Goal: Task Accomplishment & Management: Complete application form

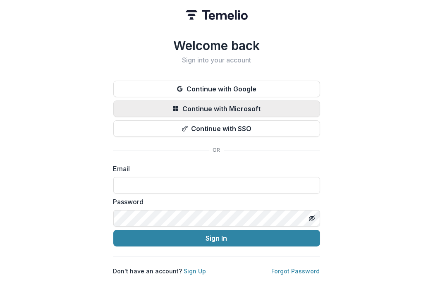
click at [221, 104] on button "Continue with Microsoft" at bounding box center [216, 109] width 207 height 17
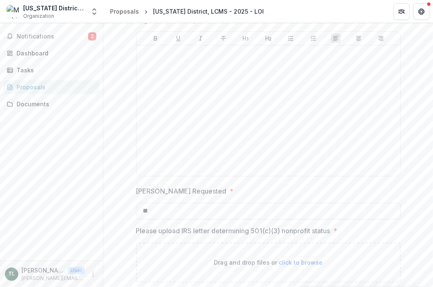
scroll to position [973, 0]
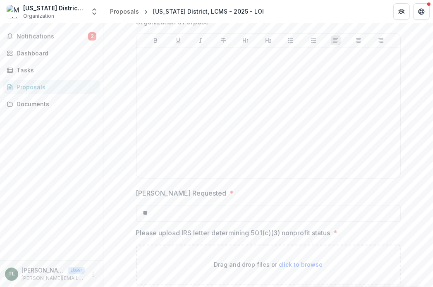
drag, startPoint x: 432, startPoint y: 226, endPoint x: 424, endPoint y: 212, distance: 15.8
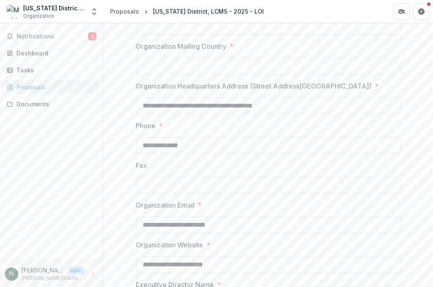
scroll to position [0, 0]
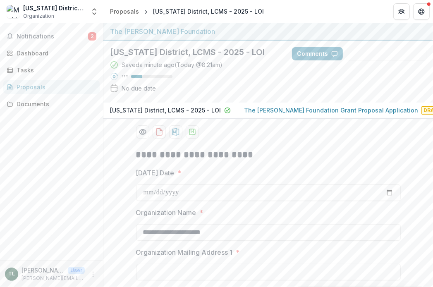
click at [422, 110] on span "Draft" at bounding box center [433, 110] width 22 height 8
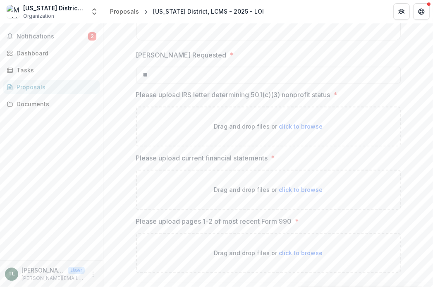
scroll to position [1132, 0]
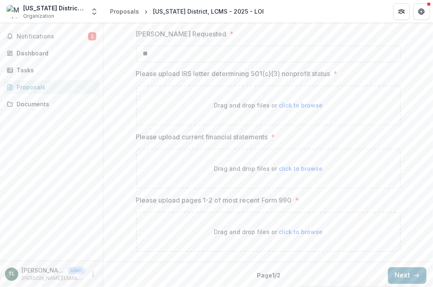
click at [408, 271] on button "Next" at bounding box center [407, 275] width 39 height 17
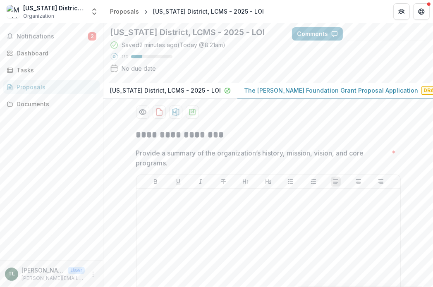
scroll to position [0, 0]
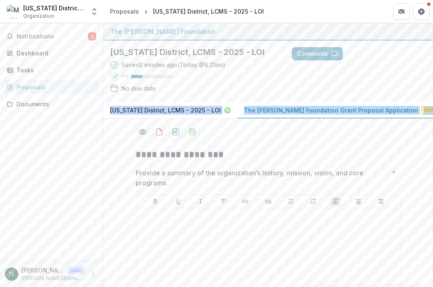
drag, startPoint x: 431, startPoint y: 79, endPoint x: 433, endPoint y: 104, distance: 25.0
click at [433, 104] on html "**********" at bounding box center [216, 143] width 433 height 287
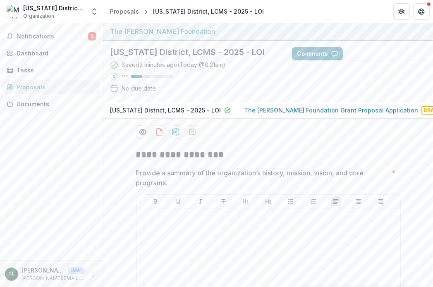
drag, startPoint x: 433, startPoint y: 104, endPoint x: 373, endPoint y: 73, distance: 67.4
click at [373, 73] on div "[US_STATE] District, LCMS - 2025 - LOI Saved 2 minutes ago ( [DATE] @ 8:21am ) …" at bounding box center [269, 72] width 330 height 62
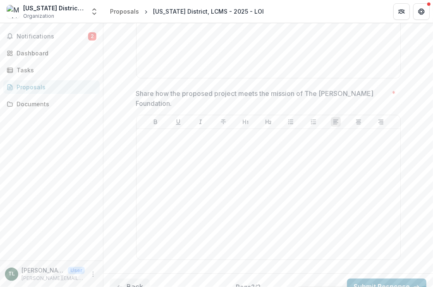
scroll to position [798, 0]
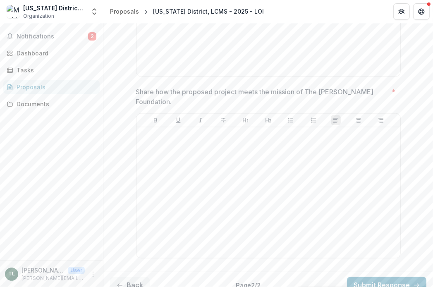
drag, startPoint x: 433, startPoint y: 231, endPoint x: 419, endPoint y: 200, distance: 34.7
click at [82, 38] on span "Notifications" at bounding box center [53, 36] width 72 height 7
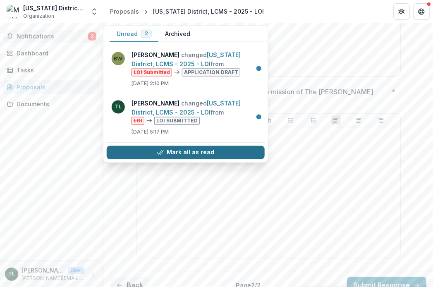
click at [191, 148] on button "Mark all as read" at bounding box center [186, 152] width 158 height 13
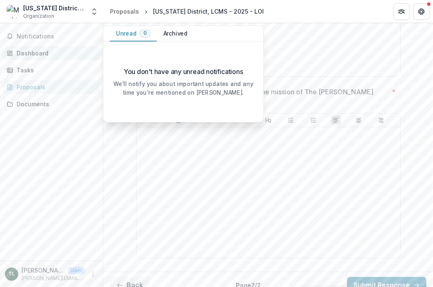
click at [29, 56] on div "Dashboard" at bounding box center [55, 53] width 77 height 9
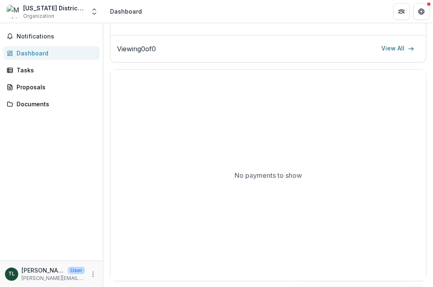
scroll to position [264, 0]
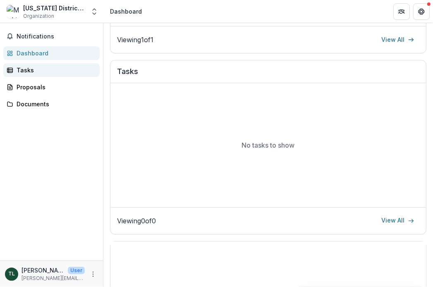
click at [26, 70] on div "Tasks" at bounding box center [55, 70] width 77 height 9
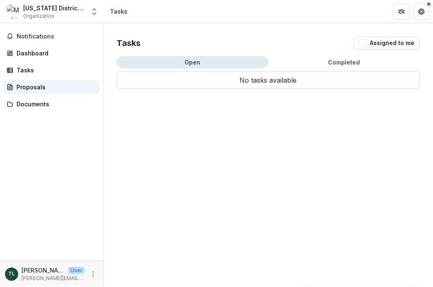
click at [28, 85] on div "Proposals" at bounding box center [55, 87] width 77 height 9
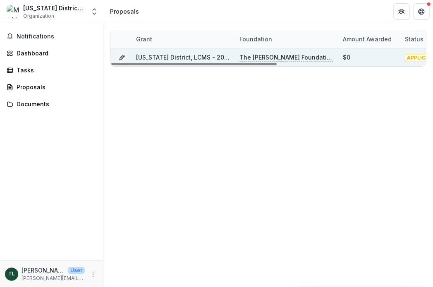
click at [232, 58] on div "[US_STATE] District, LCMS - 2025 - LOI" at bounding box center [183, 57] width 104 height 18
click at [225, 57] on link "[US_STATE] District, LCMS - 2025 - LOI" at bounding box center [191, 57] width 111 height 7
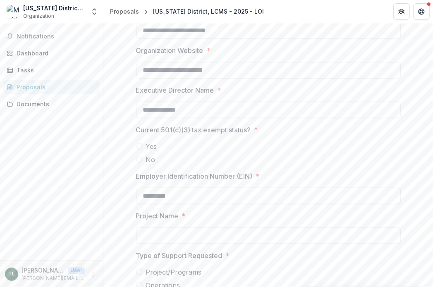
scroll to position [596, 0]
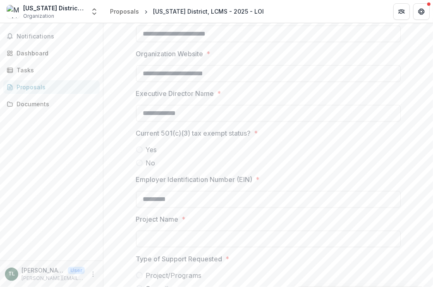
drag, startPoint x: 431, startPoint y: 146, endPoint x: 431, endPoint y: 164, distance: 18.2
click at [431, 164] on div "**********" at bounding box center [269, 155] width 330 height 264
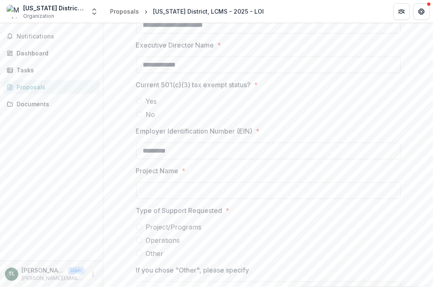
scroll to position [717, 0]
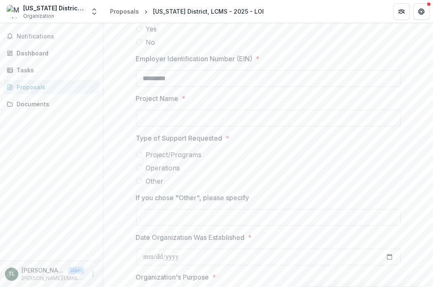
click at [427, 224] on div "**********" at bounding box center [269, 49] width 330 height 1249
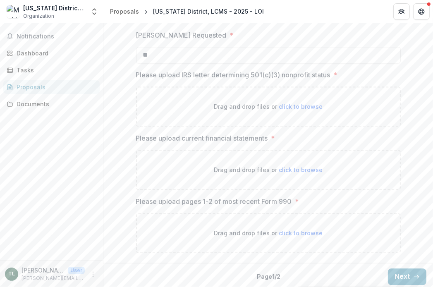
scroll to position [1132, 0]
click at [407, 271] on button "Next" at bounding box center [407, 275] width 39 height 17
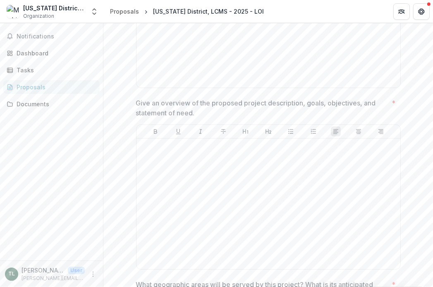
scroll to position [0, 0]
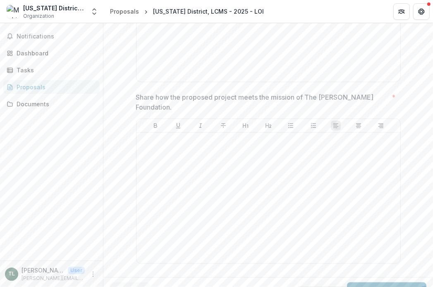
scroll to position [798, 0]
